Goal: Transaction & Acquisition: Subscribe to service/newsletter

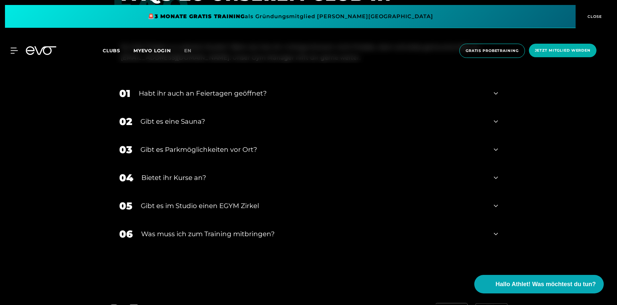
scroll to position [2151, 0]
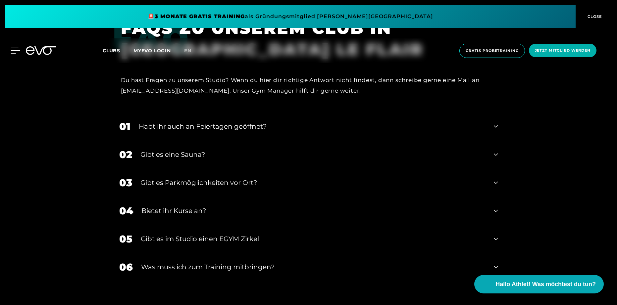
click at [13, 50] on icon at bounding box center [16, 51] width 10 height 6
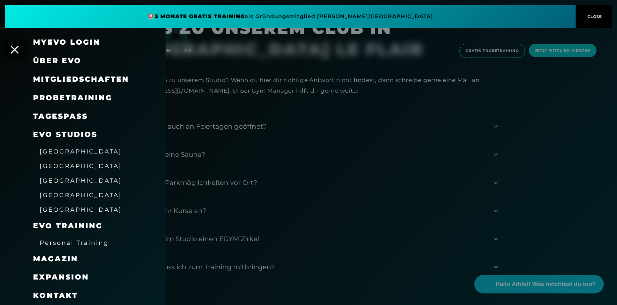
click at [64, 151] on span "[GEOGRAPHIC_DATA]" at bounding box center [81, 151] width 82 height 7
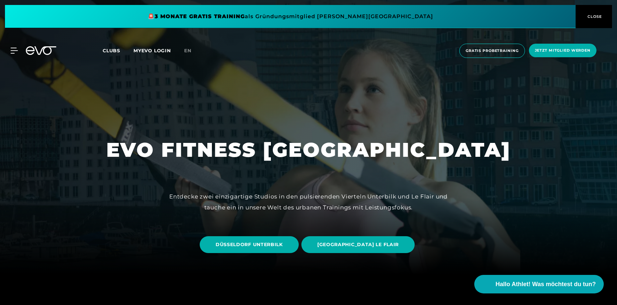
scroll to position [66, 0]
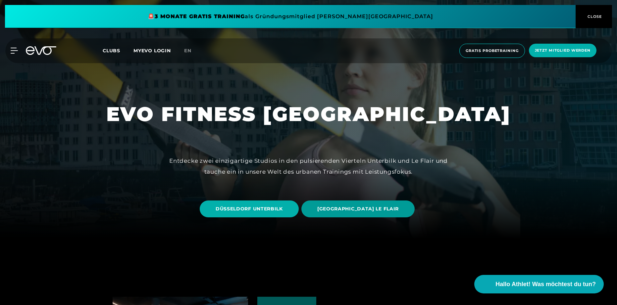
click at [356, 207] on span "[GEOGRAPHIC_DATA] LE FLAIR" at bounding box center [357, 209] width 81 height 7
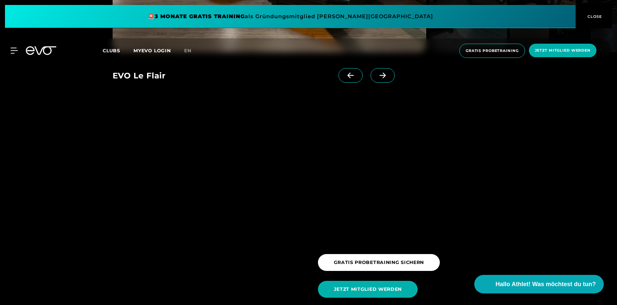
scroll to position [960, 0]
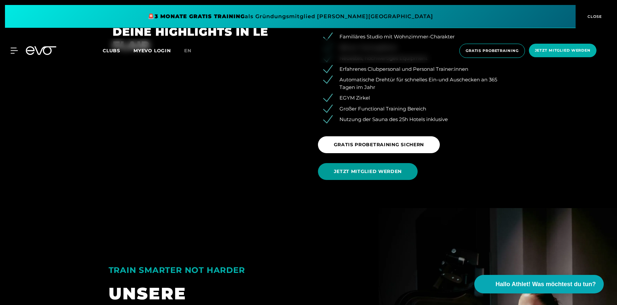
click at [408, 172] on span "JETZT MITGLIED WERDEN" at bounding box center [368, 171] width 100 height 17
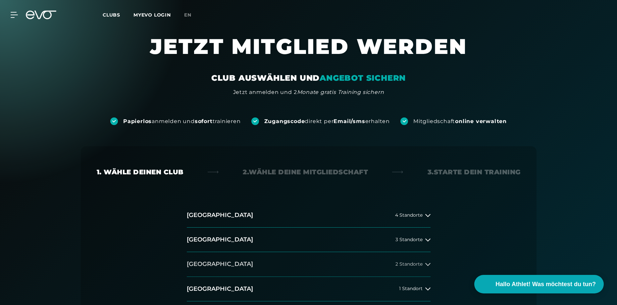
click at [281, 263] on button "Düsseldorf 2 Standorte" at bounding box center [309, 264] width 244 height 24
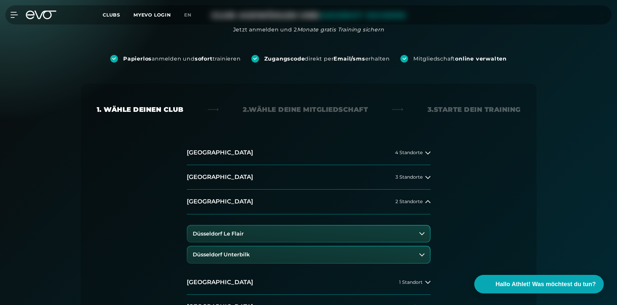
scroll to position [66, 0]
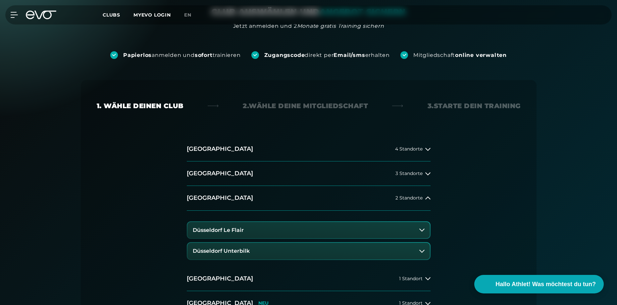
click at [266, 230] on button "Düsseldorf Le Flair" at bounding box center [308, 230] width 242 height 17
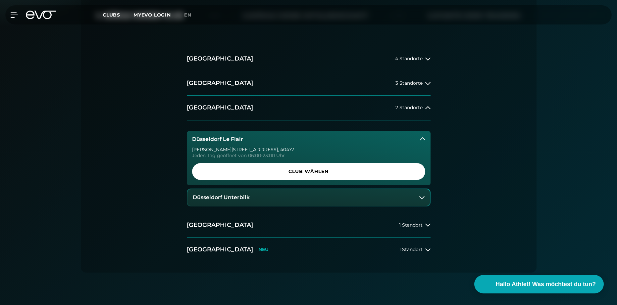
scroll to position [165, 0]
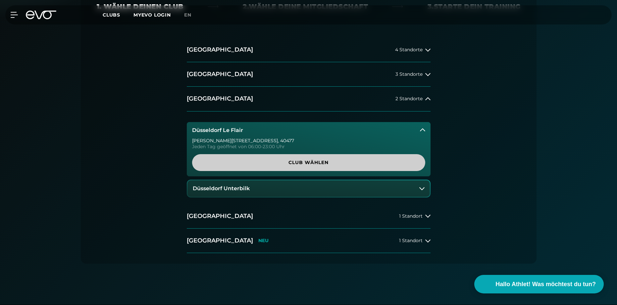
click at [291, 164] on span "Club wählen" at bounding box center [308, 162] width 201 height 7
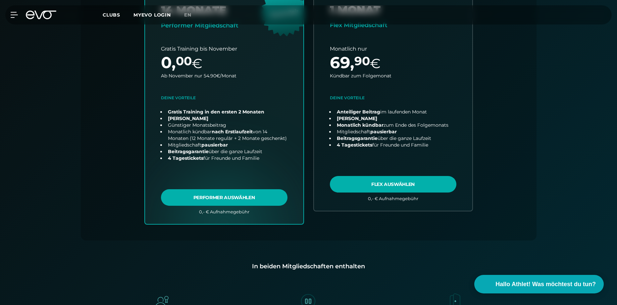
scroll to position [246, 0]
